Goal: Transaction & Acquisition: Purchase product/service

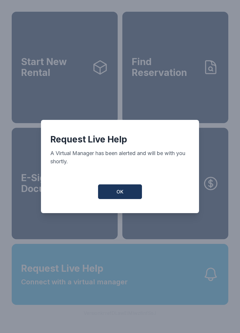
click at [115, 199] on button "OK" at bounding box center [120, 191] width 44 height 15
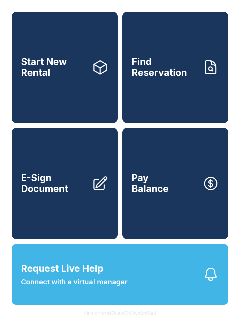
click at [131, 299] on button "Request Live Help Connect with a virtual manager" at bounding box center [120, 274] width 217 height 61
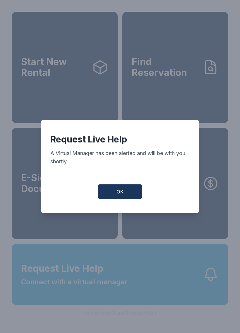
click at [113, 195] on button "OK" at bounding box center [120, 191] width 44 height 15
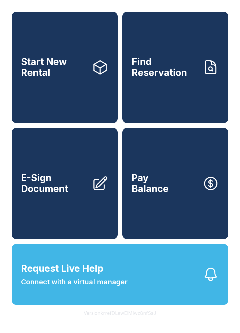
click at [166, 86] on link "Find Reservation" at bounding box center [175, 67] width 106 height 111
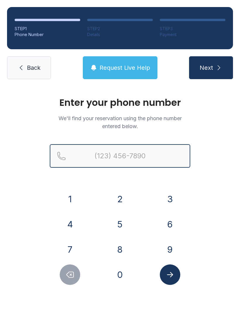
click at [103, 158] on input "Reservation phone number" at bounding box center [120, 155] width 141 height 23
type input "("
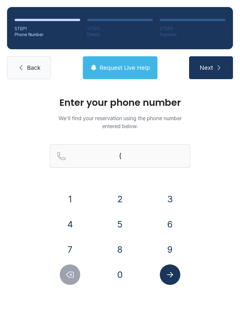
click at [19, 177] on div "Enter your phone number We'll find your reservation using the phone number ente…" at bounding box center [120, 197] width 240 height 222
click at [173, 196] on button "3" at bounding box center [170, 199] width 21 height 21
click at [116, 253] on button "8" at bounding box center [120, 249] width 21 height 21
click at [167, 226] on button "6" at bounding box center [170, 224] width 21 height 21
click at [115, 199] on button "2" at bounding box center [120, 199] width 21 height 21
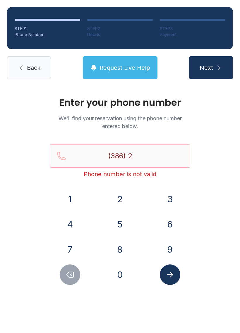
click at [124, 252] on button "8" at bounding box center [120, 249] width 21 height 21
click at [167, 222] on button "6" at bounding box center [170, 224] width 21 height 21
click at [69, 249] on button "7" at bounding box center [70, 249] width 21 height 21
click at [166, 243] on button "9" at bounding box center [170, 249] width 21 height 21
click at [115, 250] on button "8" at bounding box center [120, 249] width 21 height 21
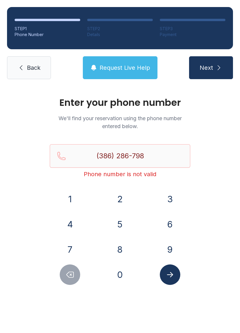
click at [167, 223] on button "6" at bounding box center [170, 224] width 21 height 21
type input "[PHONE_NUMBER]"
click at [165, 274] on button "Submit lookup form" at bounding box center [170, 274] width 21 height 21
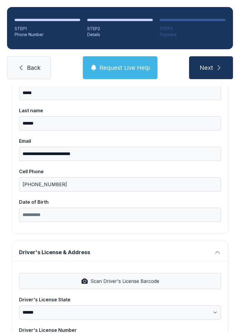
scroll to position [83, 0]
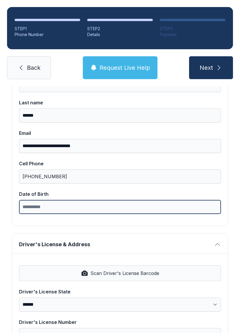
click at [33, 209] on input "Date of Birth" at bounding box center [120, 207] width 202 height 14
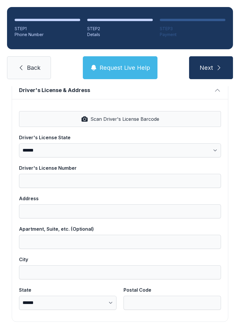
scroll to position [236, 0]
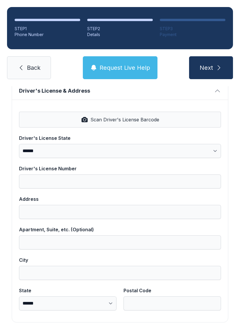
type input "**********"
click at [211, 68] on button "Next" at bounding box center [211, 67] width 44 height 23
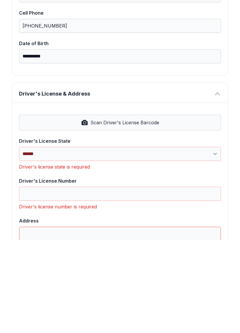
scroll to position [140, 0]
click at [47, 208] on button "Scan Driver's License Barcode" at bounding box center [120, 216] width 202 height 16
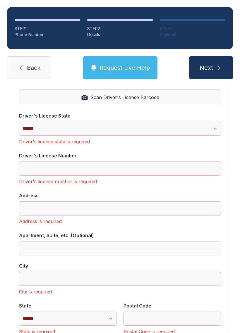
scroll to position [259, 0]
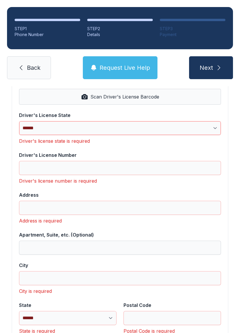
click at [39, 121] on select "**********" at bounding box center [120, 128] width 202 height 14
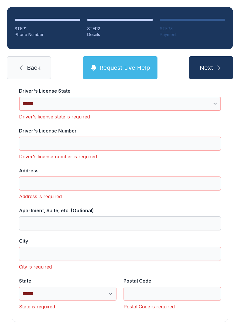
scroll to position [283, 0]
click at [28, 59] on link "Back" at bounding box center [29, 67] width 44 height 23
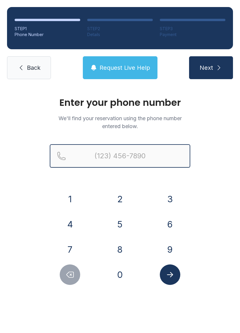
click at [104, 153] on input "Reservation phone number" at bounding box center [120, 155] width 141 height 23
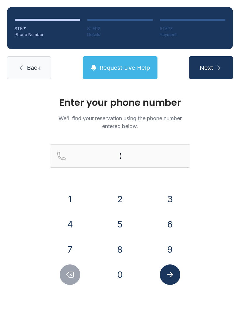
click at [170, 197] on button "3" at bounding box center [170, 199] width 21 height 21
click at [121, 250] on button "8" at bounding box center [120, 249] width 21 height 21
click at [168, 216] on button "6" at bounding box center [170, 224] width 21 height 21
click at [123, 198] on button "2" at bounding box center [120, 199] width 21 height 21
click at [121, 248] on button "8" at bounding box center [120, 249] width 21 height 21
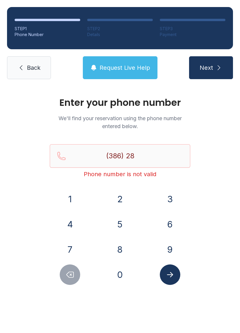
click at [171, 225] on button "6" at bounding box center [170, 224] width 21 height 21
click at [71, 249] on button "7" at bounding box center [70, 249] width 21 height 21
click at [162, 246] on button "9" at bounding box center [170, 249] width 21 height 21
click at [124, 252] on button "8" at bounding box center [120, 249] width 21 height 21
click at [168, 222] on button "6" at bounding box center [170, 224] width 21 height 21
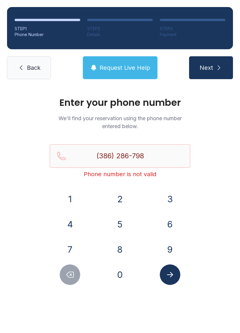
type input "[PHONE_NUMBER]"
click at [170, 268] on button "Submit lookup form" at bounding box center [170, 274] width 21 height 21
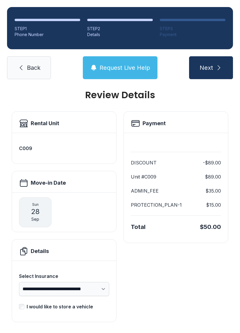
scroll to position [7, 0]
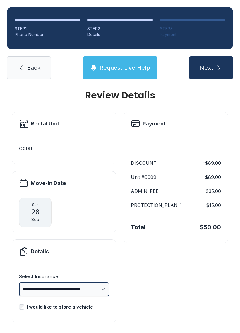
click at [46, 289] on select "**********" at bounding box center [64, 289] width 90 height 14
click at [202, 70] on span "Next" at bounding box center [206, 68] width 13 height 8
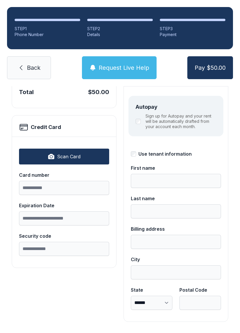
scroll to position [64, 0]
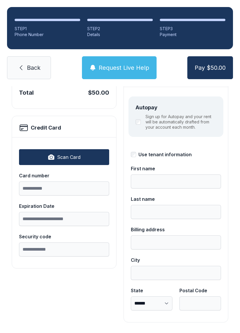
click at [26, 69] on link "Back" at bounding box center [29, 67] width 44 height 23
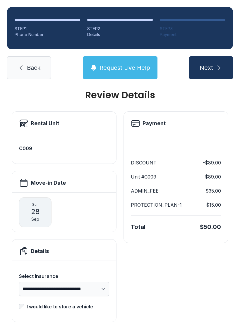
scroll to position [7, 0]
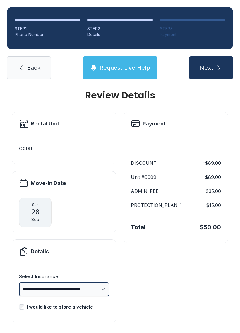
click at [40, 289] on select "**********" at bounding box center [64, 289] width 90 height 14
click at [209, 69] on span "Next" at bounding box center [206, 68] width 13 height 8
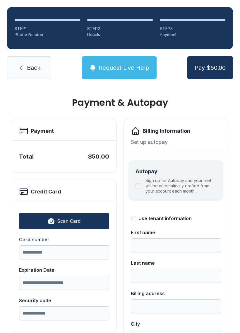
scroll to position [3, 0]
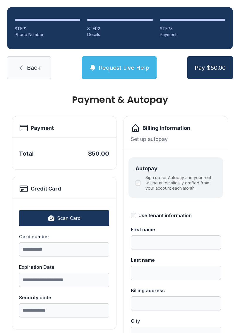
click at [32, 216] on button "Scan Card" at bounding box center [64, 218] width 90 height 16
type input "**********"
type input "*****"
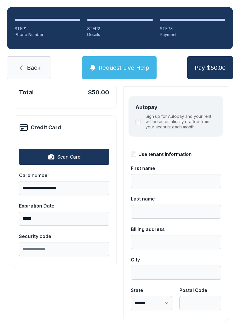
scroll to position [64, 0]
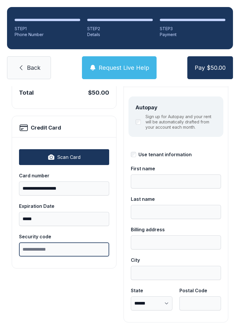
click at [34, 250] on input "Security code" at bounding box center [64, 249] width 90 height 14
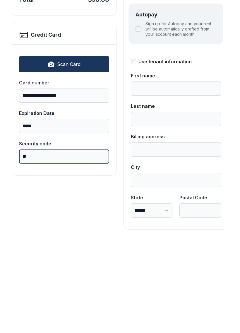
type input "*"
type input "***"
click at [71, 203] on div "**********" at bounding box center [64, 188] width 105 height 267
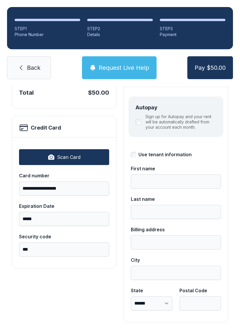
type input "*****"
type input "******"
type input "**********"
select select "**"
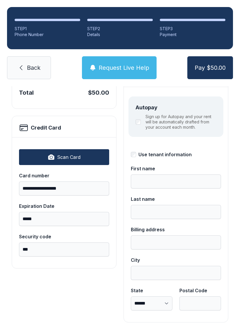
type input "*****"
click at [138, 114] on div "Sign up for Autopay and your rent will be automatically drafted from your accou…" at bounding box center [176, 122] width 81 height 16
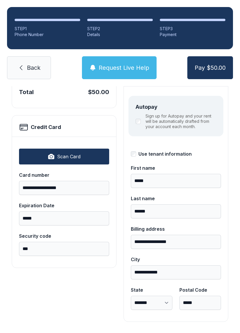
scroll to position [64, 0]
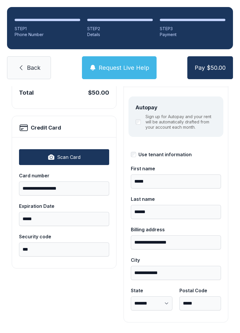
click at [199, 64] on span "Pay $50.00" at bounding box center [210, 68] width 31 height 8
